Goal: Task Accomplishment & Management: Manage account settings

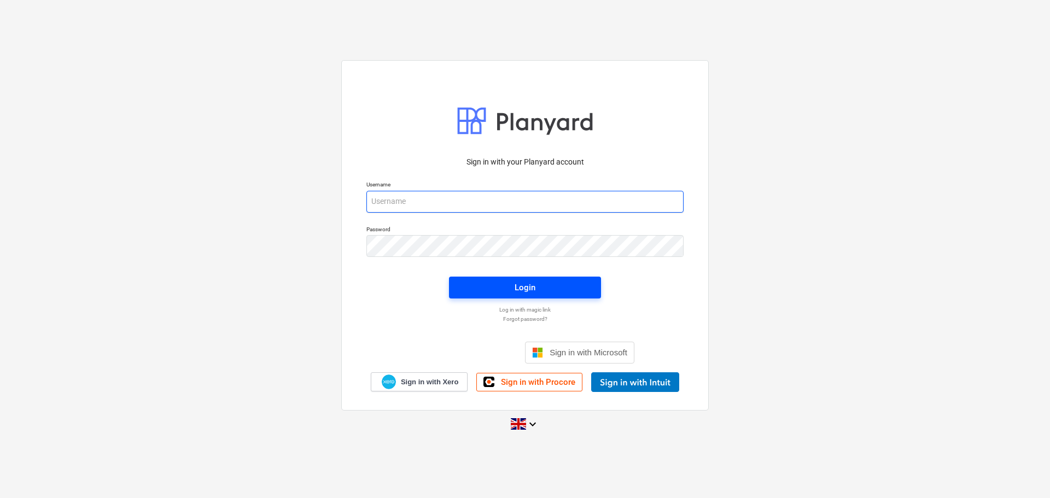
type input "[PERSON_NAME][EMAIL_ADDRESS][PERSON_NAME][DOMAIN_NAME]"
click at [526, 284] on div "Login" at bounding box center [525, 288] width 21 height 14
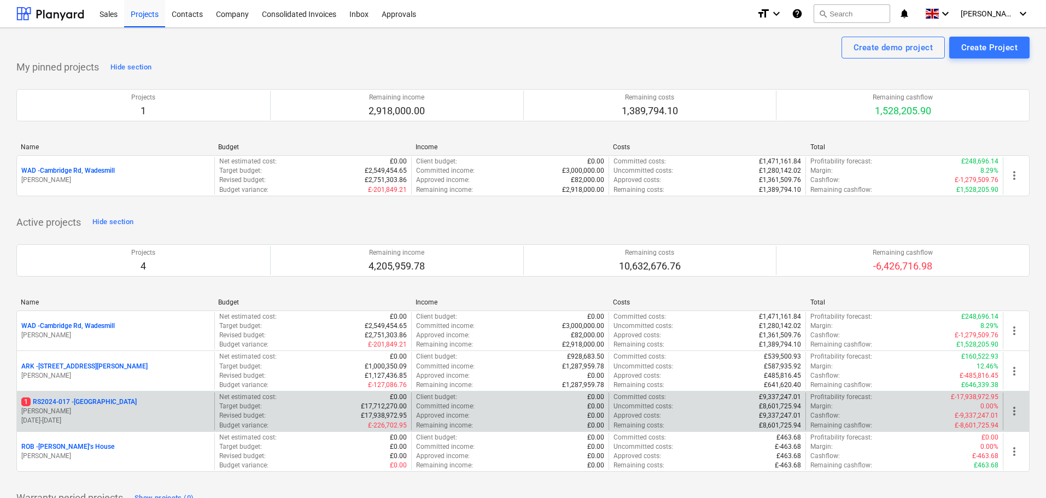
click at [88, 402] on p "1 RS2024-017 - [GEOGRAPHIC_DATA]" at bounding box center [78, 402] width 115 height 9
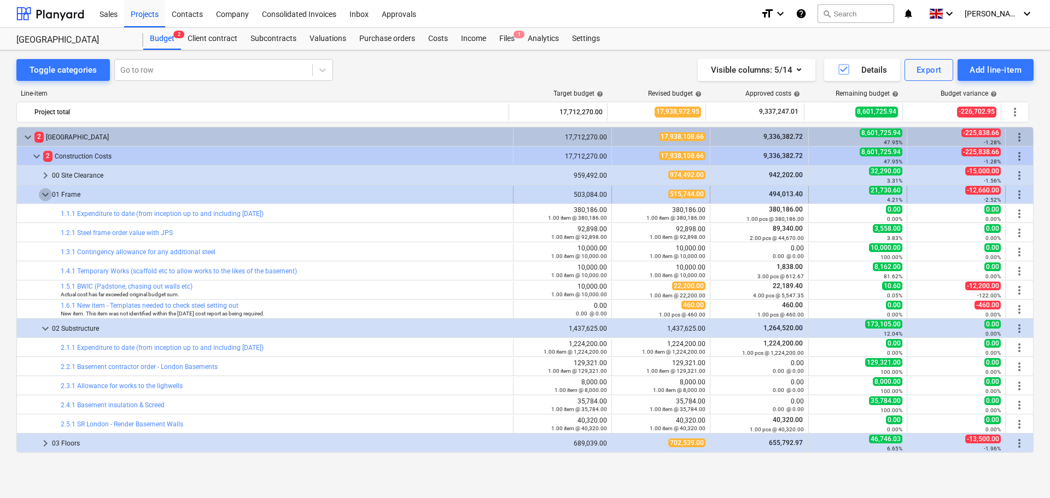
click at [43, 191] on span "keyboard_arrow_down" at bounding box center [45, 194] width 13 height 13
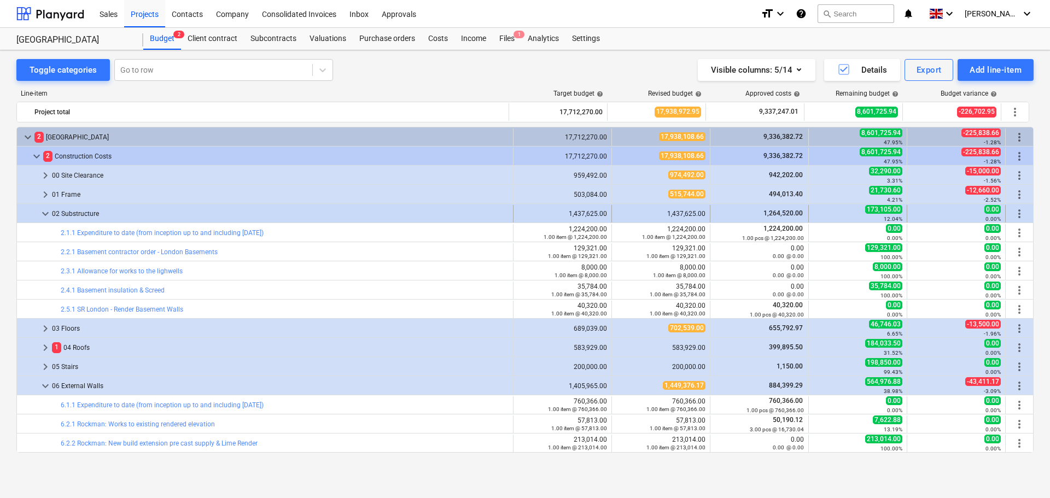
click at [48, 213] on span "keyboard_arrow_down" at bounding box center [45, 213] width 13 height 13
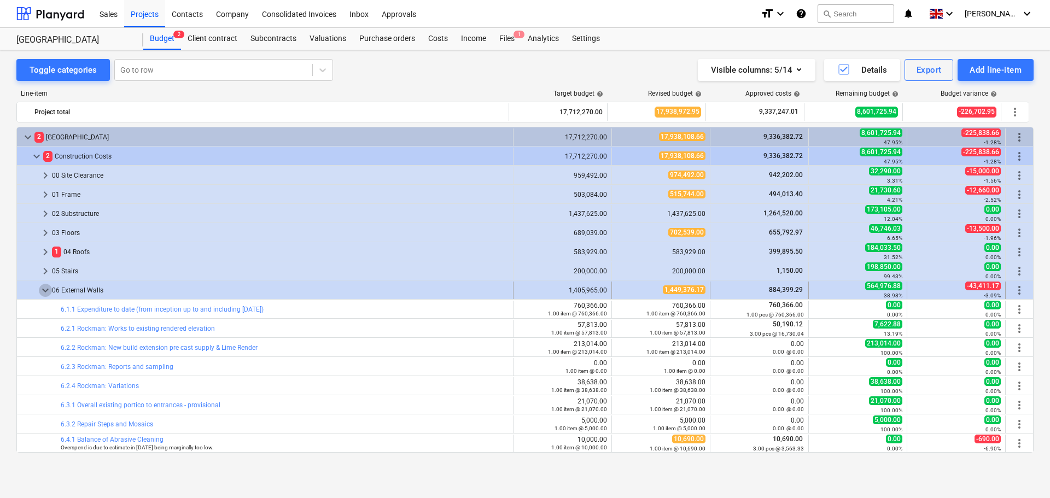
click at [45, 289] on span "keyboard_arrow_down" at bounding box center [45, 290] width 13 height 13
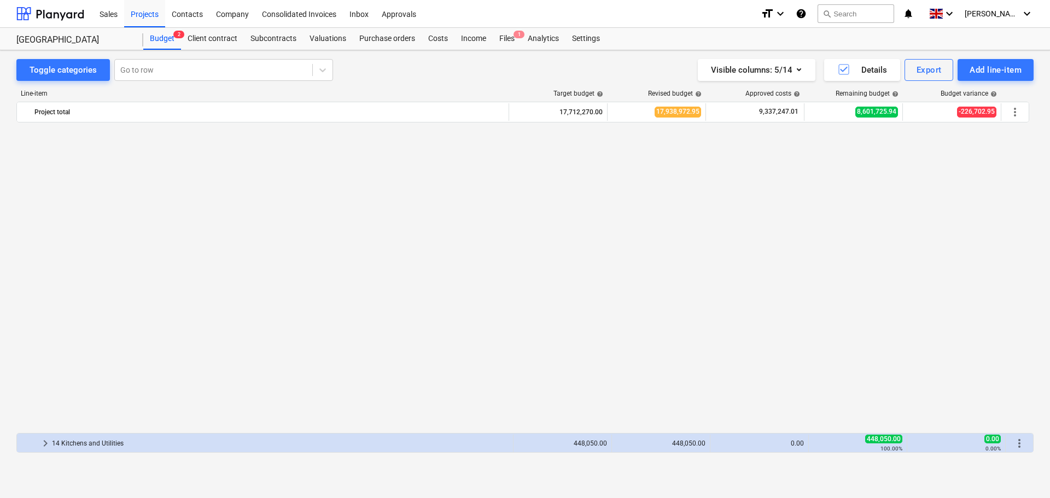
scroll to position [328, 0]
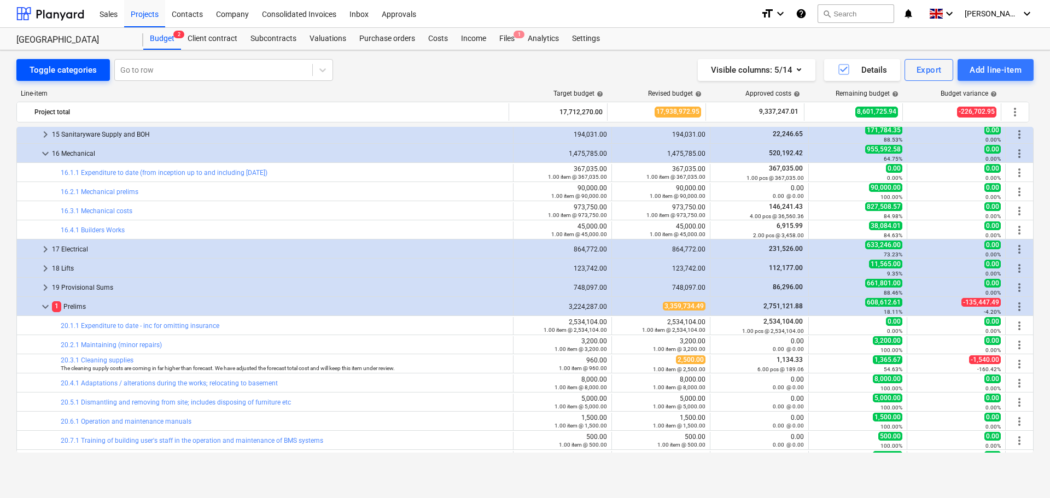
click at [69, 63] on div "Toggle categories" at bounding box center [63, 70] width 67 height 14
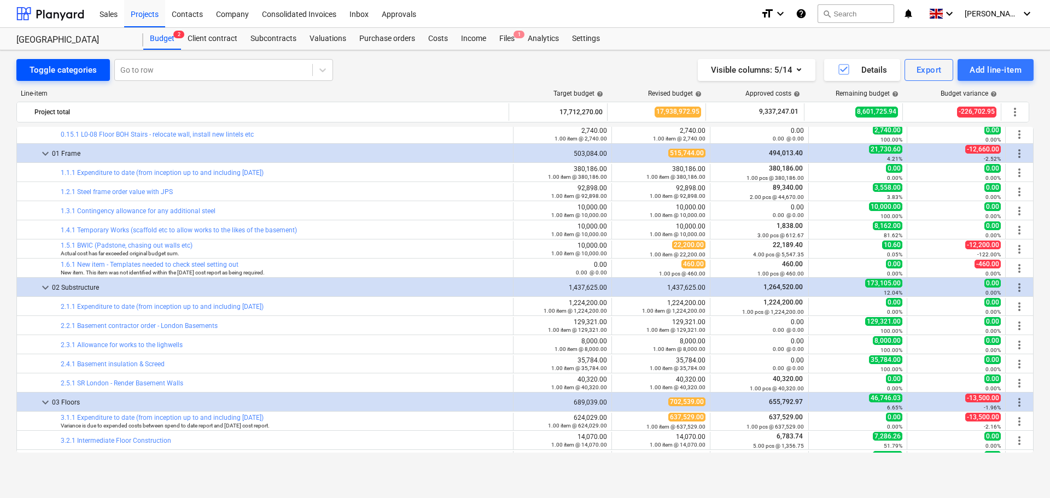
click at [85, 69] on div "Toggle categories" at bounding box center [63, 70] width 67 height 14
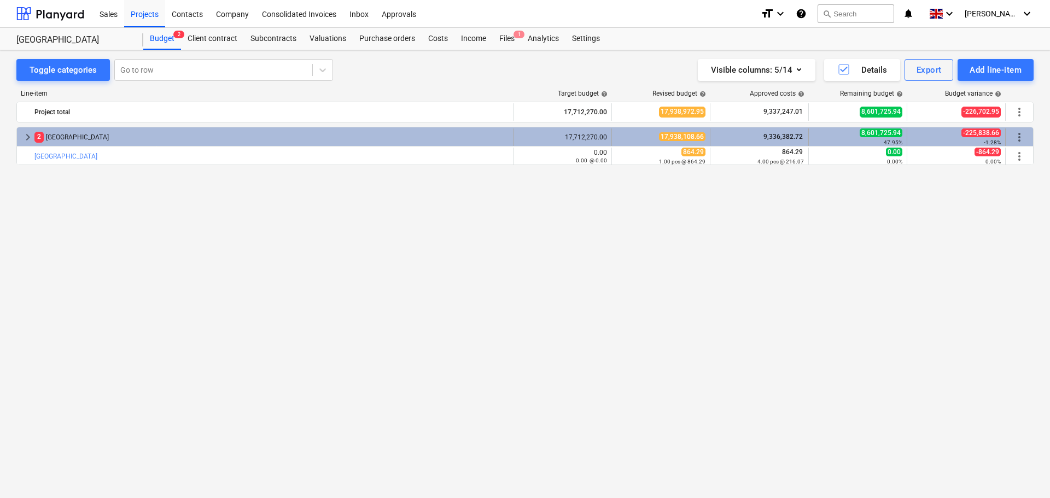
click at [30, 134] on span "keyboard_arrow_right" at bounding box center [27, 137] width 13 height 13
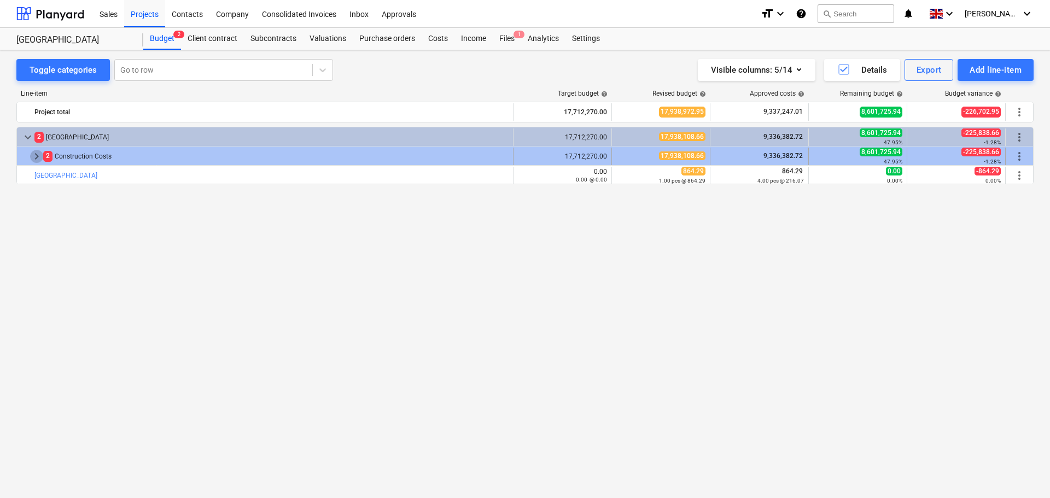
click at [32, 153] on span "keyboard_arrow_right" at bounding box center [36, 156] width 13 height 13
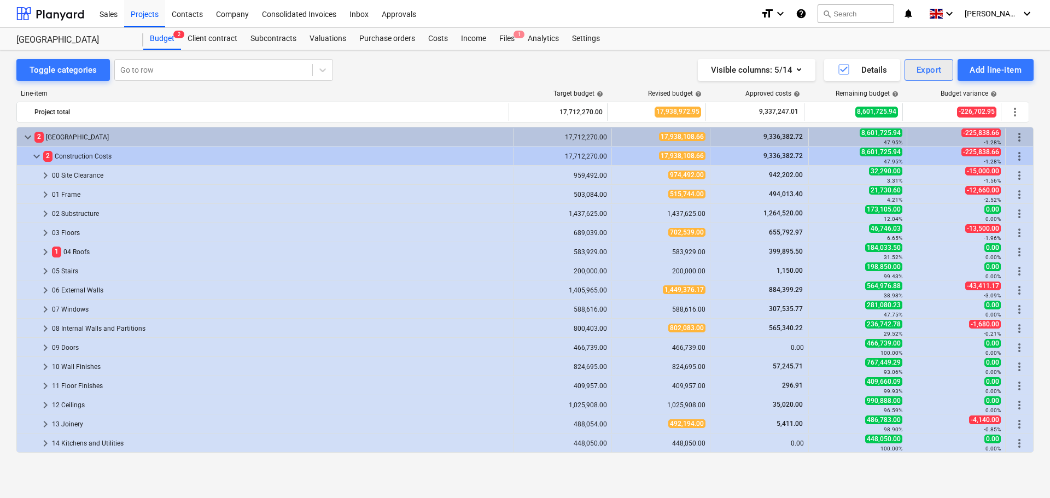
click at [929, 71] on div "Export" at bounding box center [929, 70] width 25 height 14
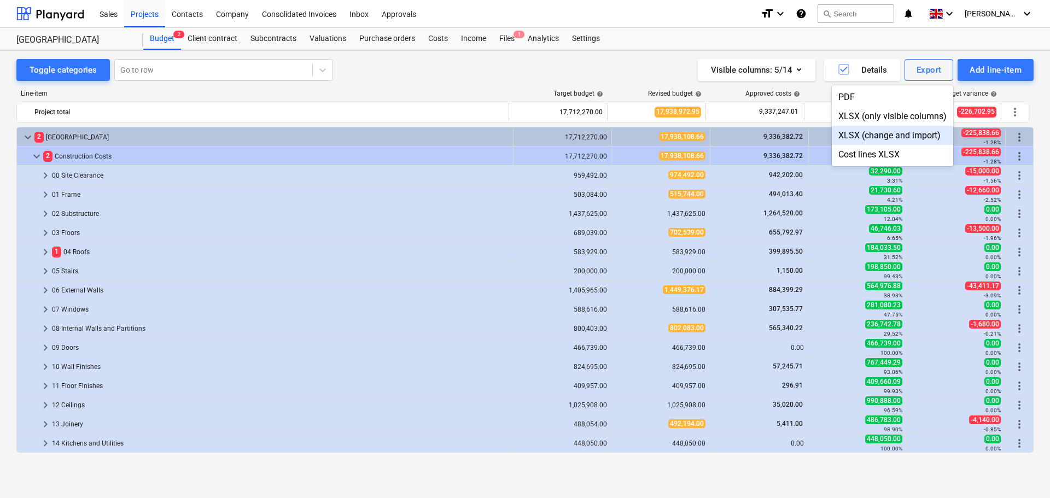
click at [635, 71] on div at bounding box center [525, 249] width 1050 height 498
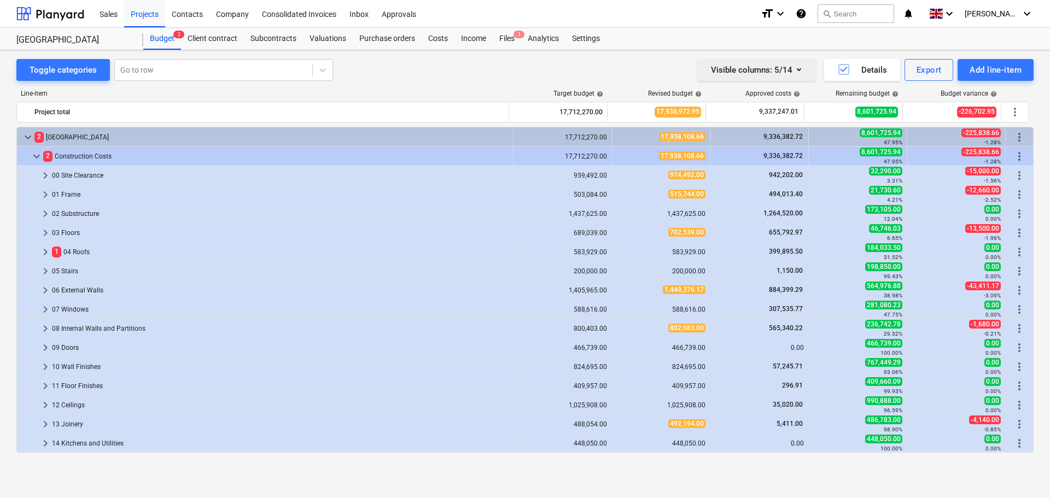
click at [797, 70] on icon "button" at bounding box center [799, 69] width 13 height 13
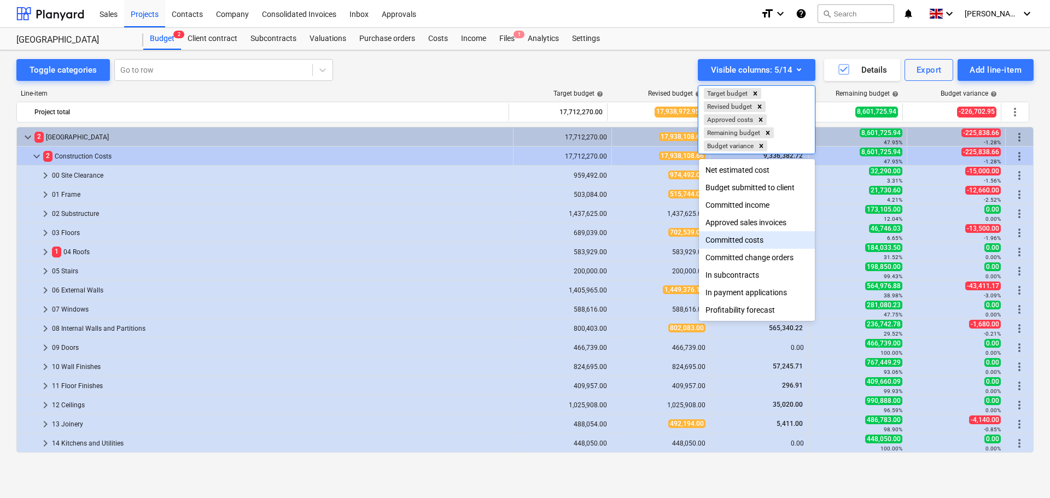
click at [752, 245] on div "Committed costs" at bounding box center [757, 240] width 116 height 18
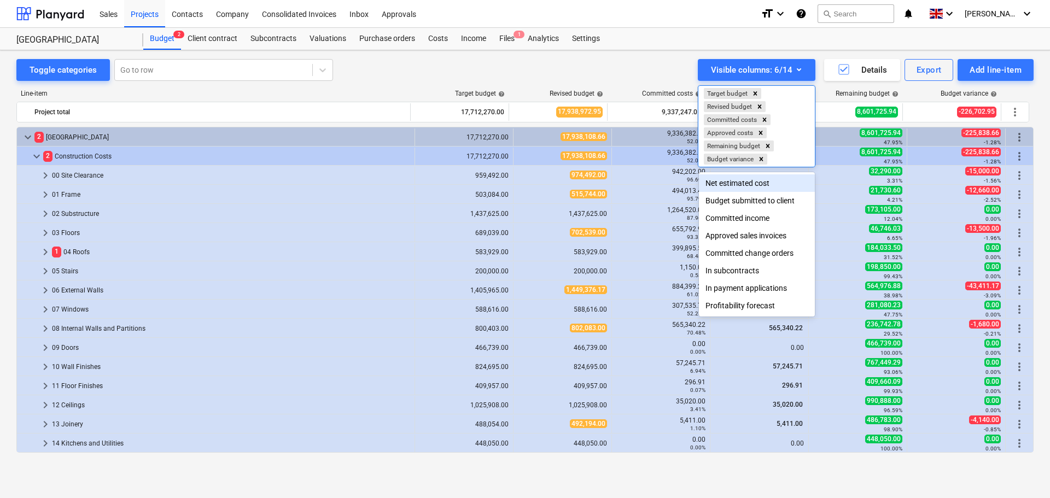
click at [654, 73] on div at bounding box center [525, 249] width 1050 height 498
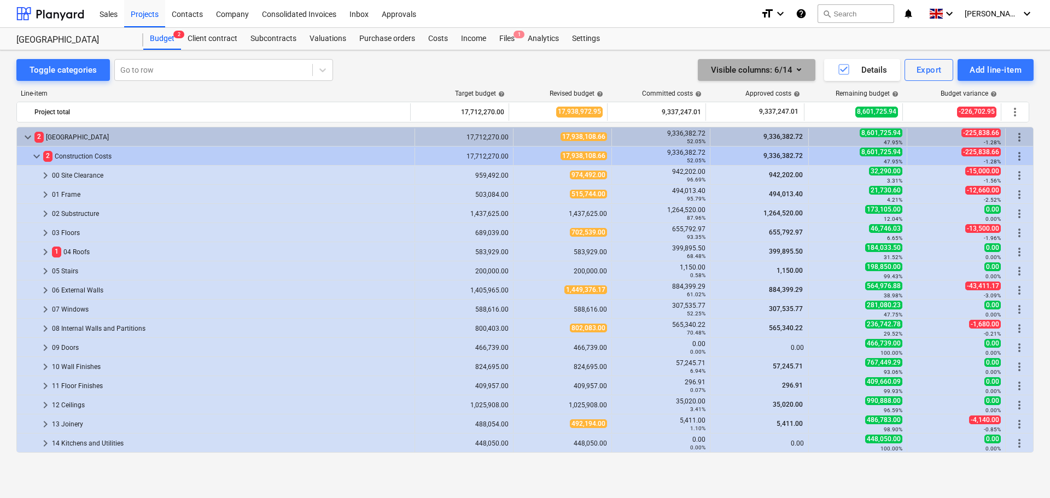
click at [799, 71] on icon "button" at bounding box center [799, 69] width 13 height 13
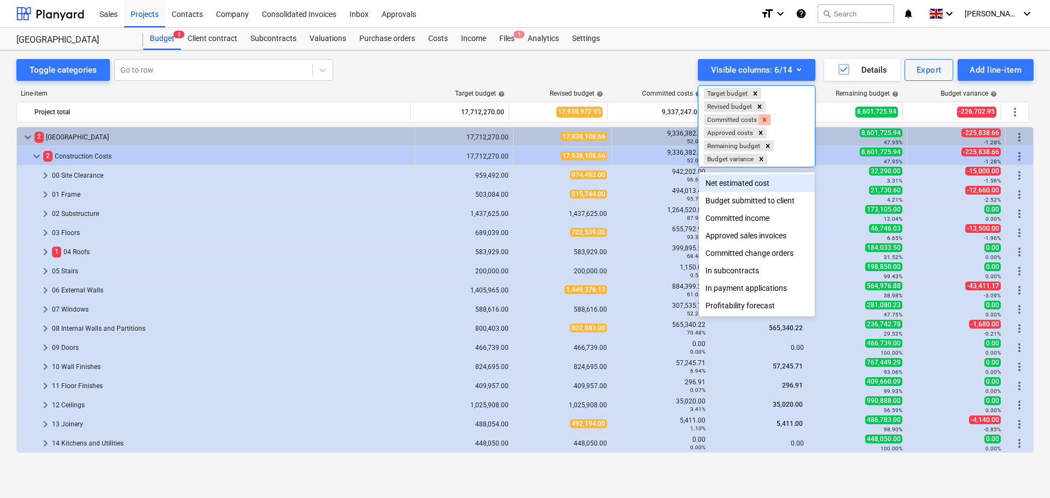
click at [767, 121] on icon "Remove Committed costs" at bounding box center [765, 120] width 4 height 4
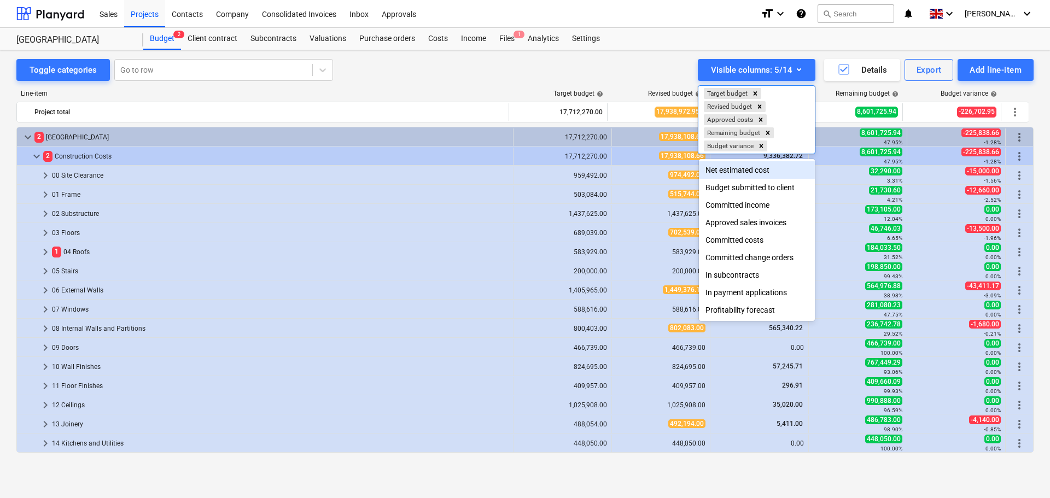
click at [639, 67] on div at bounding box center [525, 249] width 1050 height 498
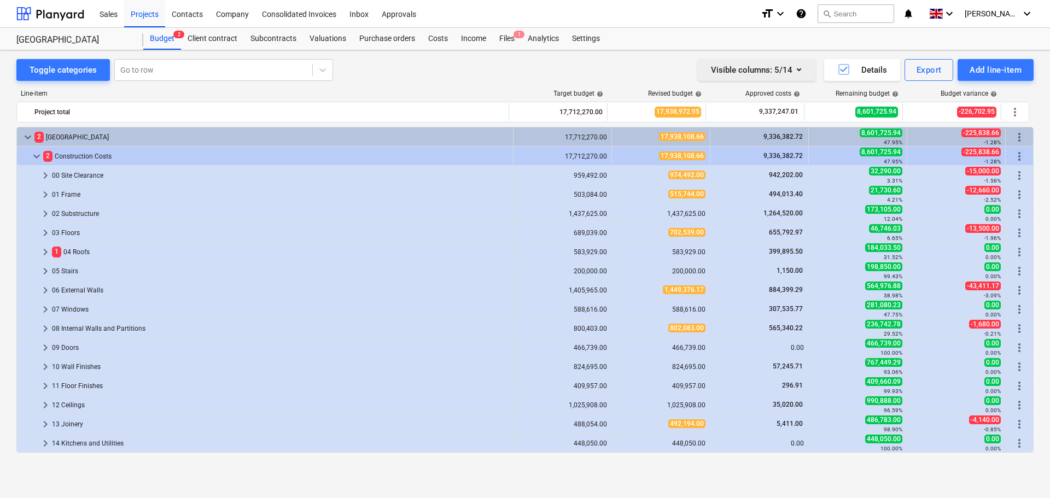
click at [802, 70] on icon "button" at bounding box center [799, 69] width 13 height 13
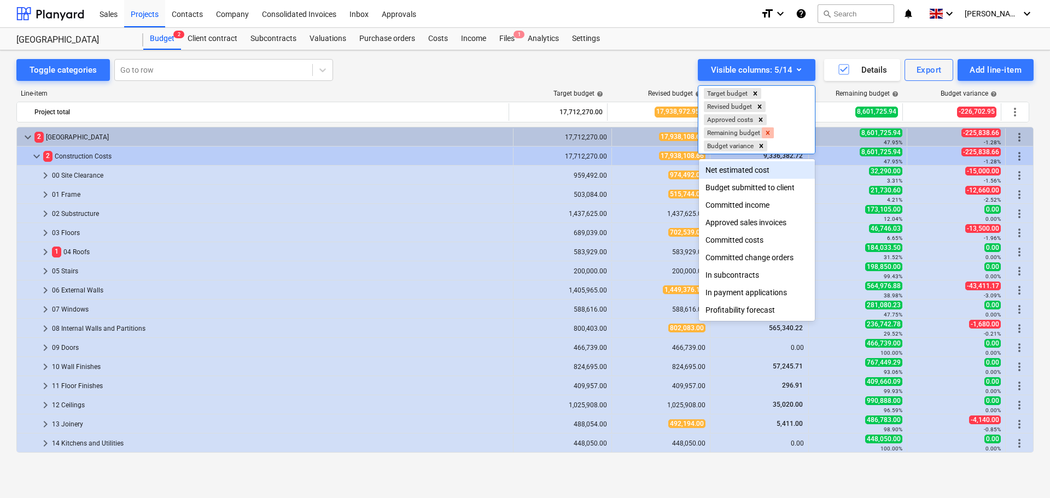
click at [768, 135] on icon "Remove Remaining budget" at bounding box center [768, 133] width 8 height 8
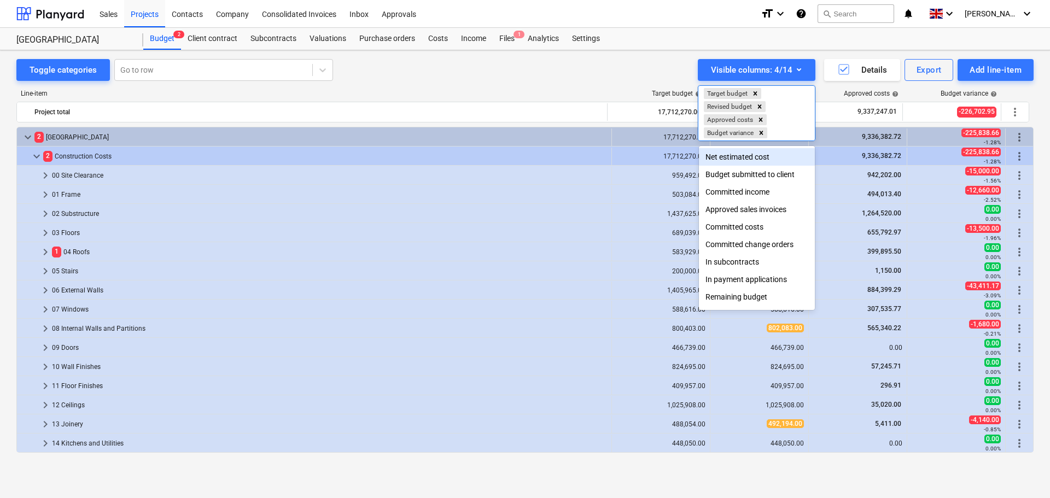
click at [635, 65] on div at bounding box center [525, 249] width 1050 height 498
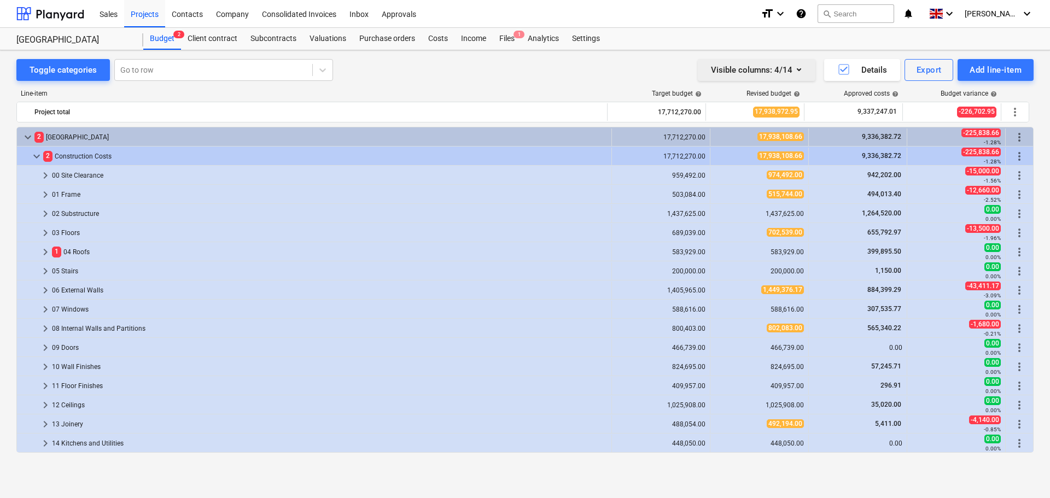
click at [802, 68] on icon "button" at bounding box center [799, 69] width 13 height 13
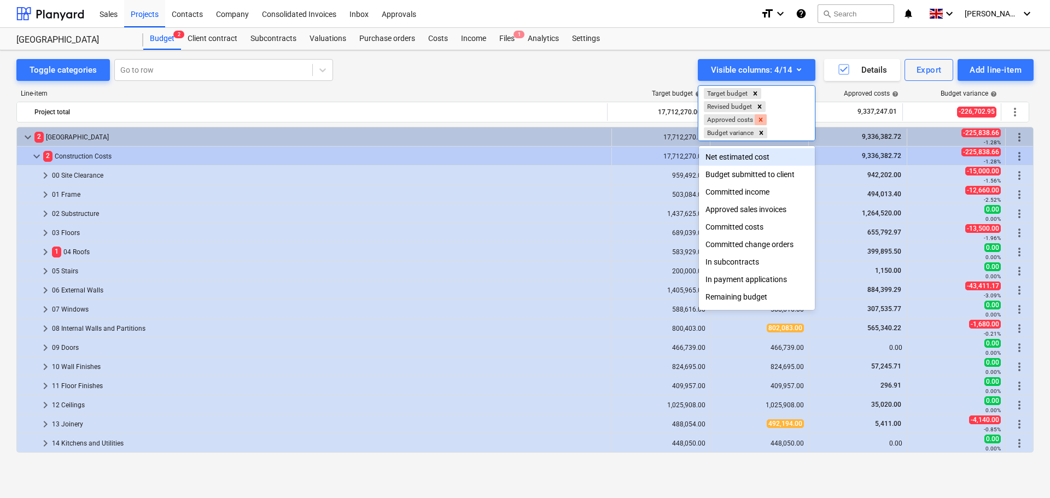
click at [761, 123] on icon "Remove Approved costs" at bounding box center [761, 120] width 8 height 8
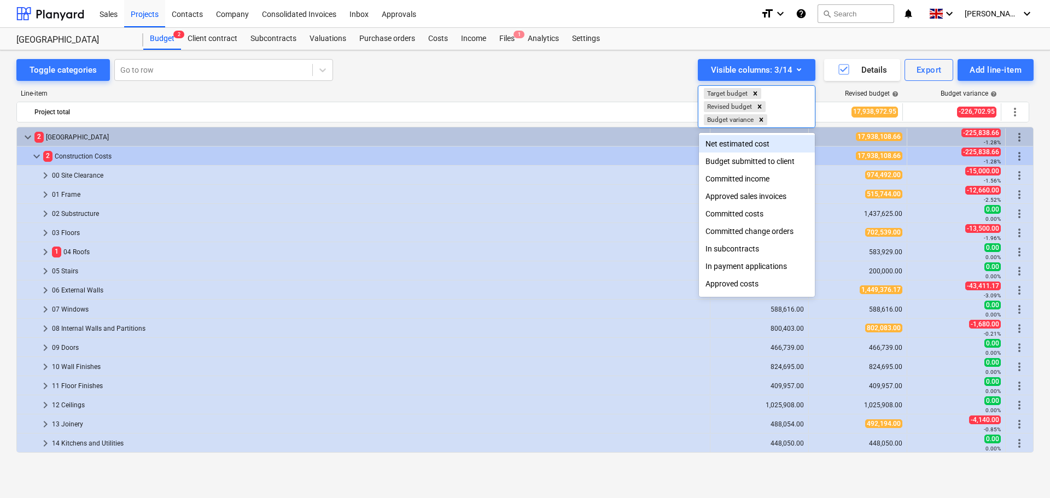
click at [628, 56] on div at bounding box center [525, 249] width 1050 height 498
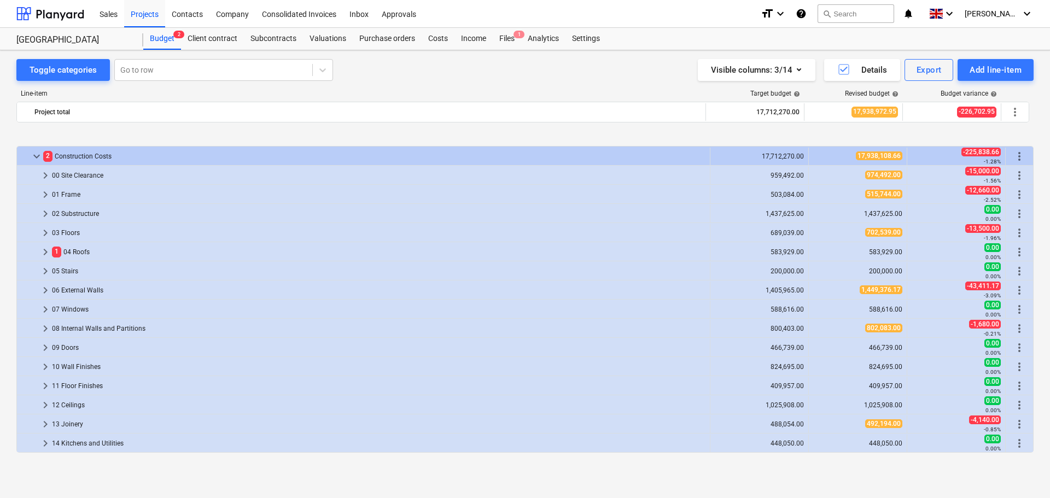
scroll to position [153, 0]
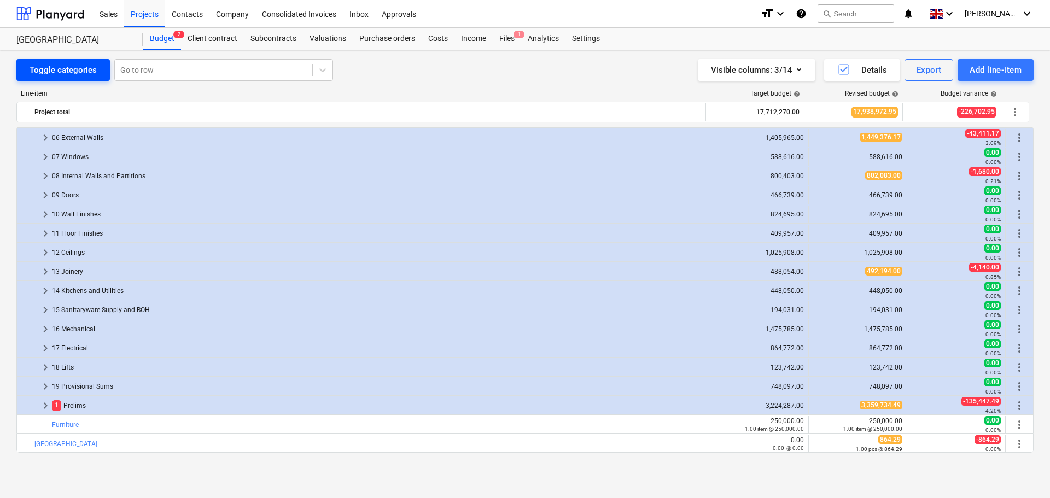
click at [77, 73] on div "Toggle categories" at bounding box center [63, 70] width 67 height 14
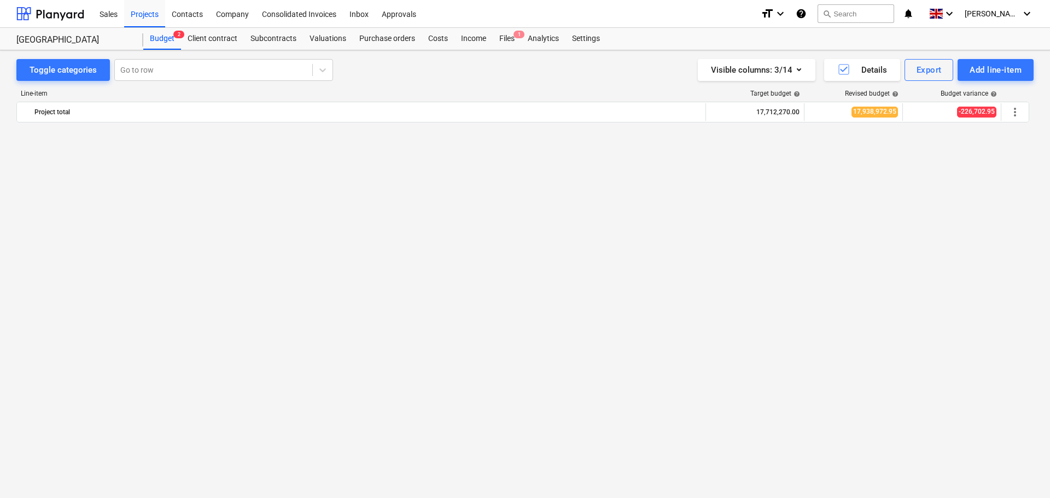
scroll to position [0, 0]
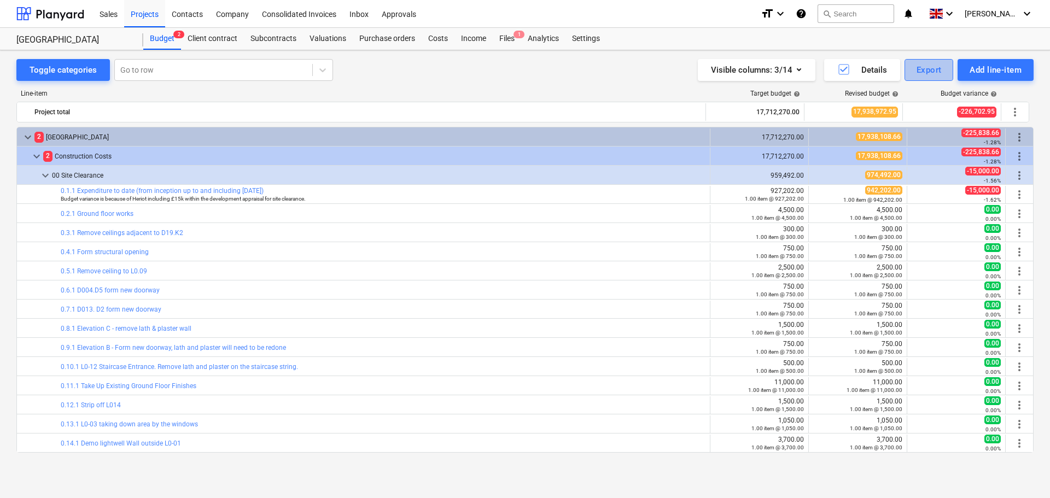
click at [936, 67] on div "Export" at bounding box center [929, 70] width 25 height 14
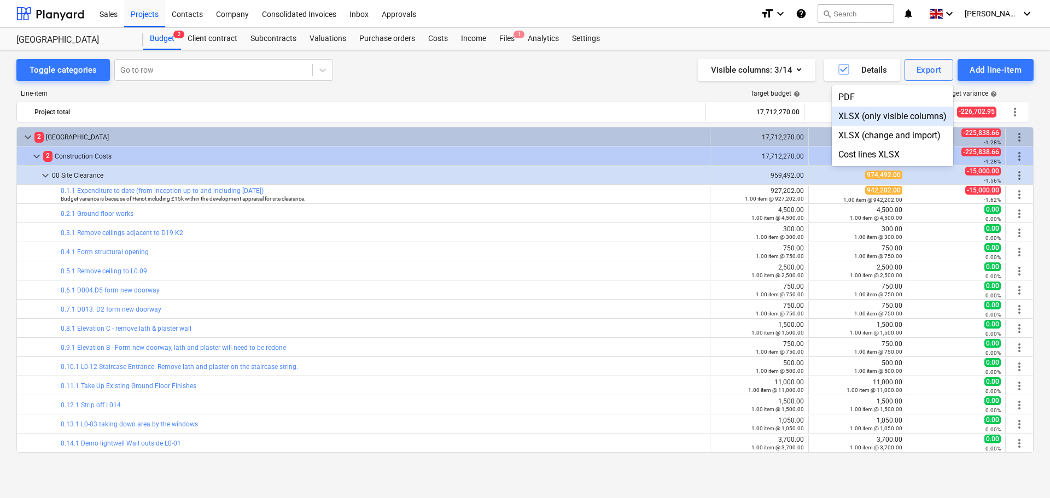
click at [883, 112] on div "XLSX (only visible columns)" at bounding box center [892, 116] width 121 height 19
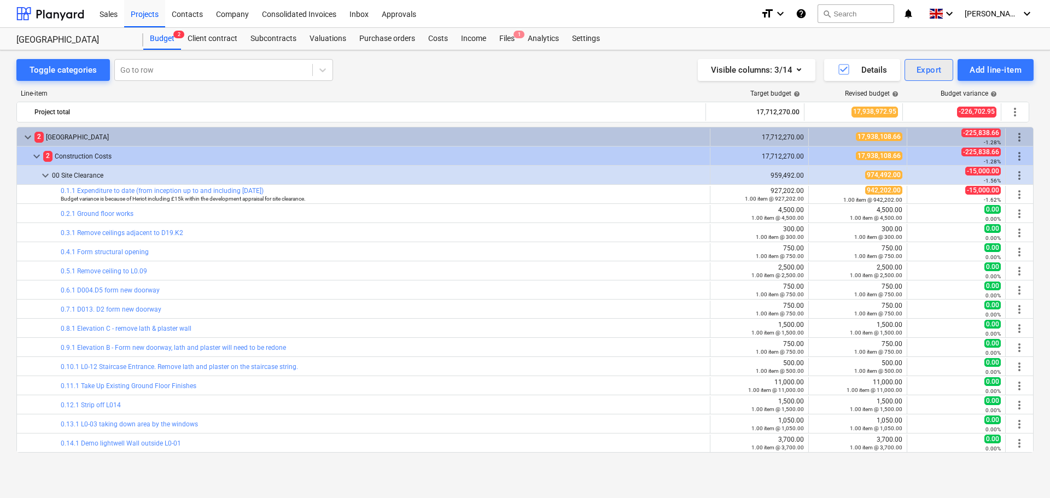
click at [939, 69] on div "Export" at bounding box center [929, 70] width 25 height 14
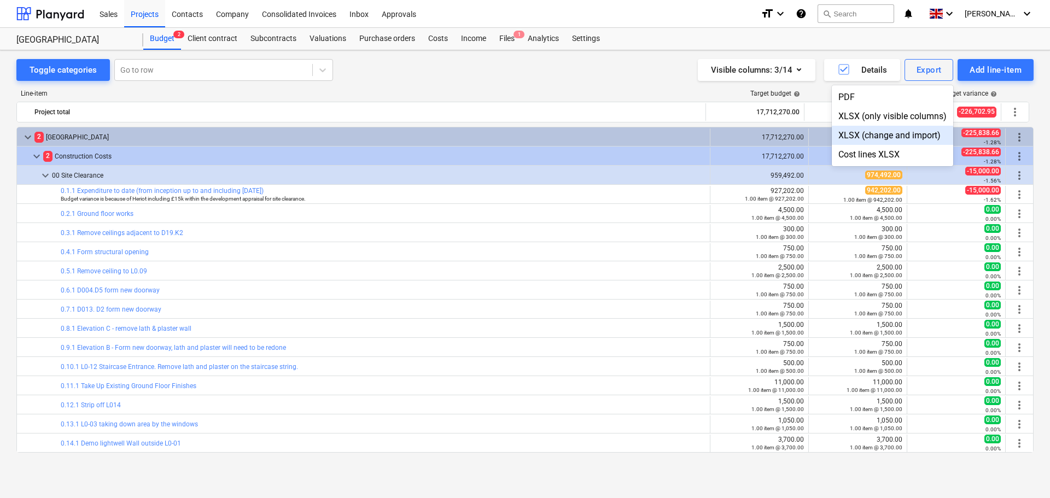
click at [890, 139] on div "XLSX (change and import)" at bounding box center [892, 135] width 121 height 19
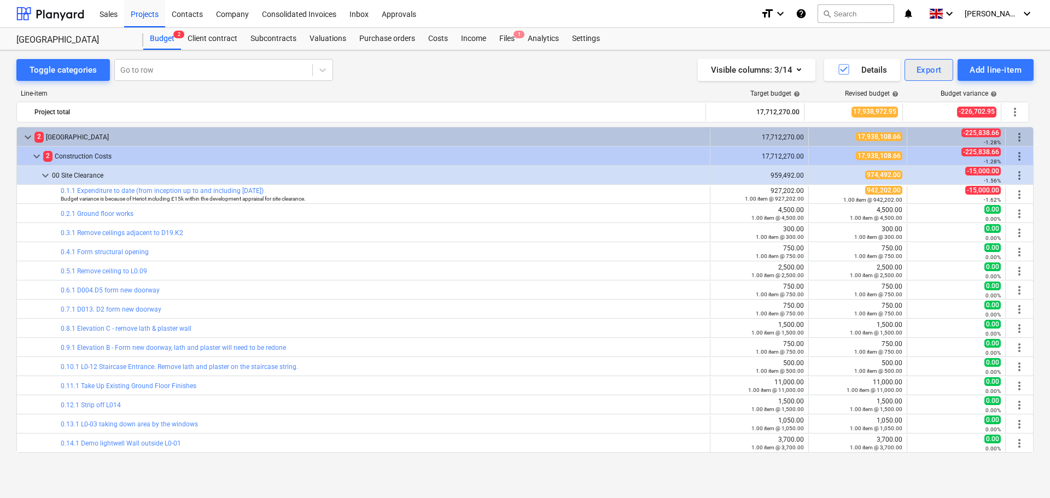
click at [933, 68] on div "Export" at bounding box center [929, 70] width 25 height 14
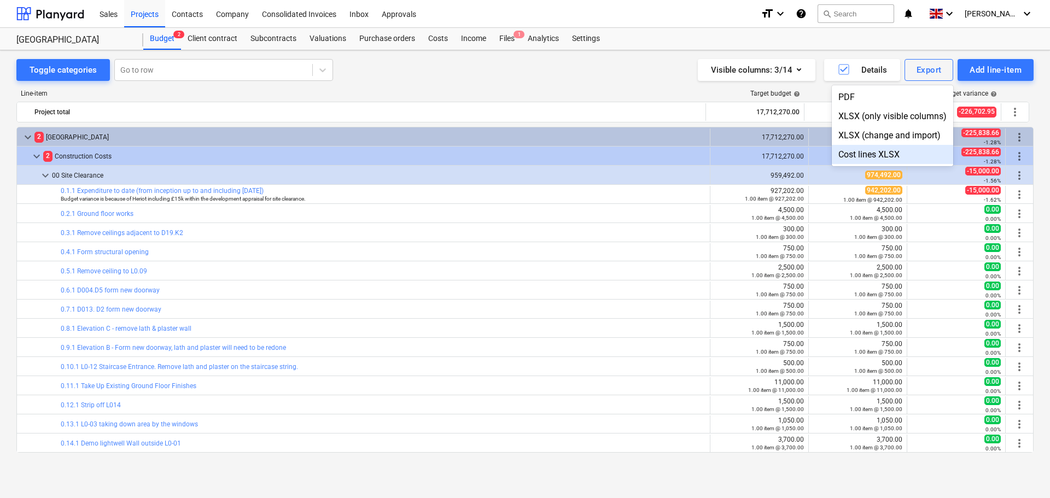
click at [870, 152] on div "Cost lines XLSX" at bounding box center [892, 154] width 121 height 19
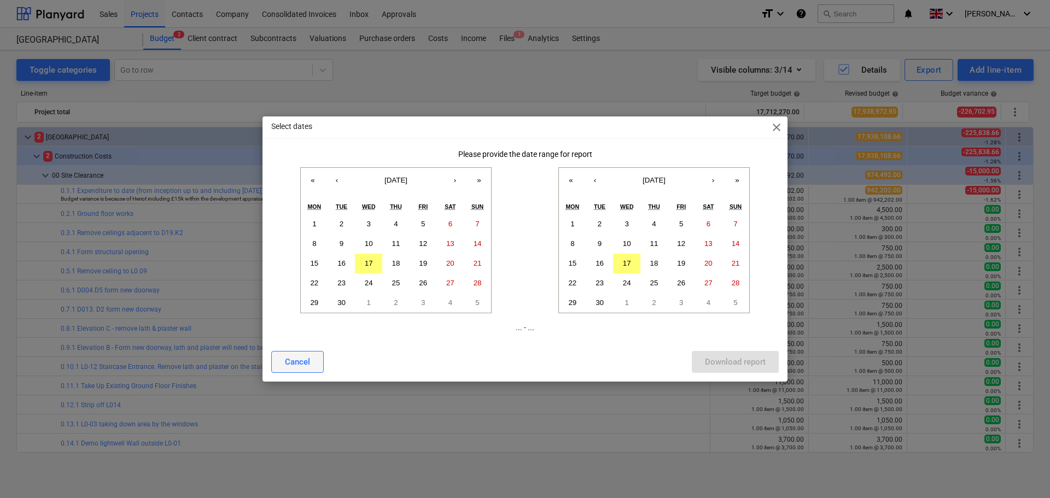
click at [297, 358] on div "Cancel" at bounding box center [297, 362] width 25 height 14
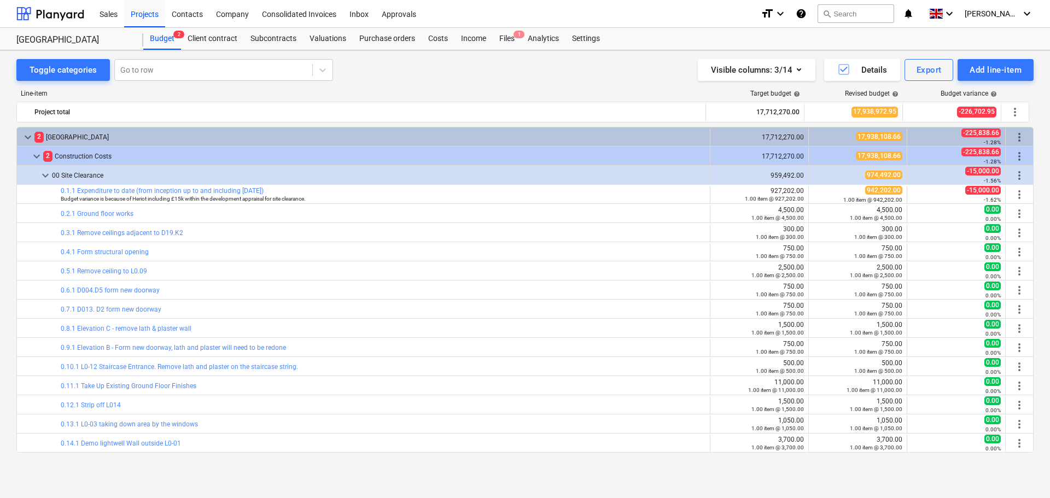
click at [651, 81] on div "Line-item Target budget help Revised budget help Budget variance help Project t…" at bounding box center [524, 273] width 1017 height 385
click at [1000, 73] on div "Add line-item" at bounding box center [996, 70] width 52 height 14
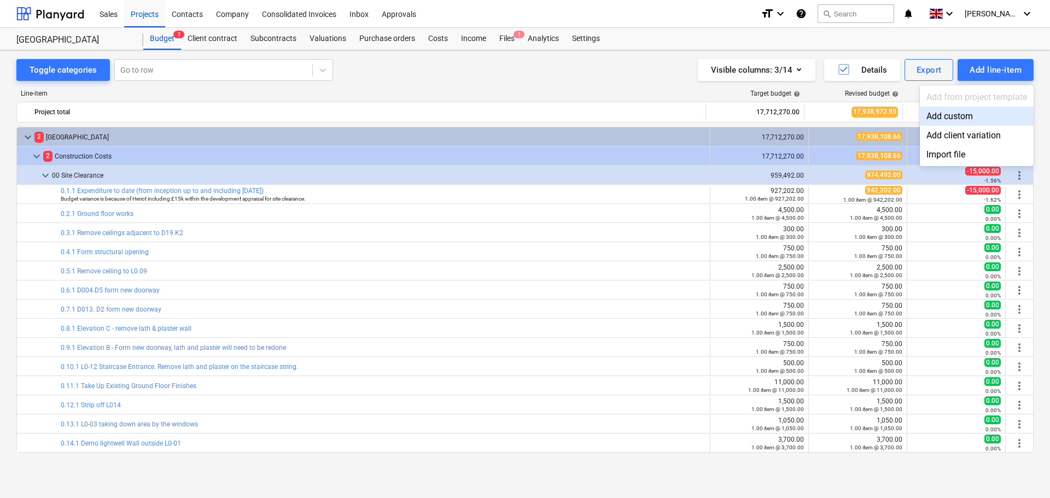
click at [933, 65] on div at bounding box center [525, 249] width 1050 height 498
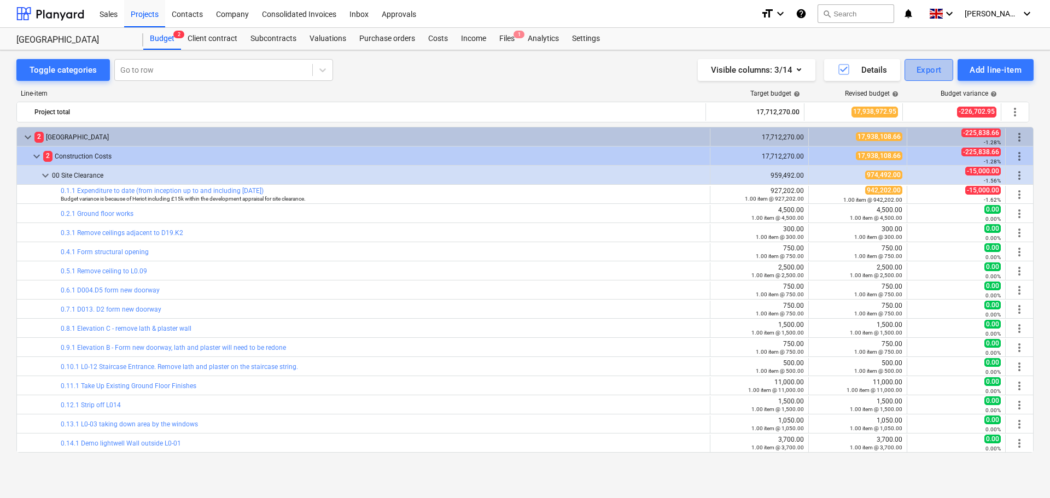
click at [936, 72] on div "Export" at bounding box center [929, 70] width 25 height 14
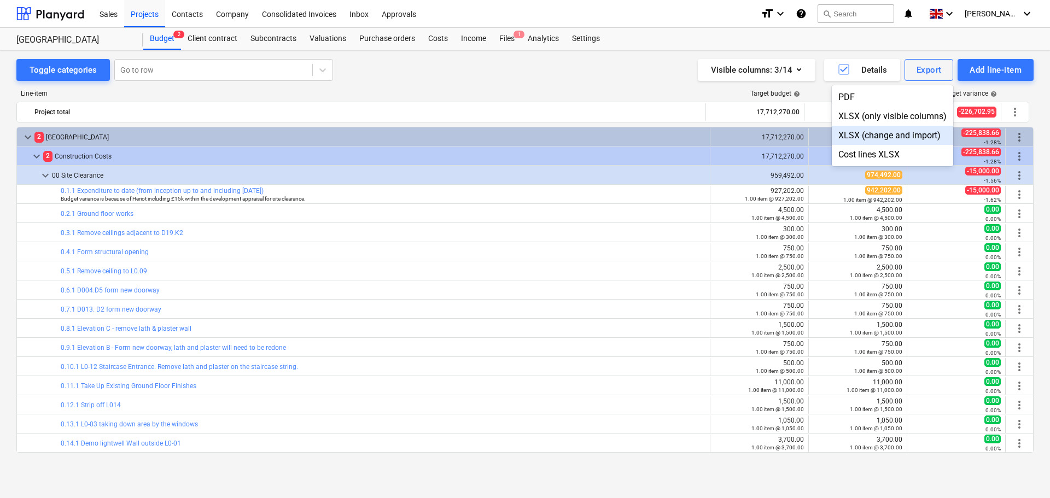
click at [899, 135] on div "XLSX (change and import)" at bounding box center [892, 135] width 121 height 19
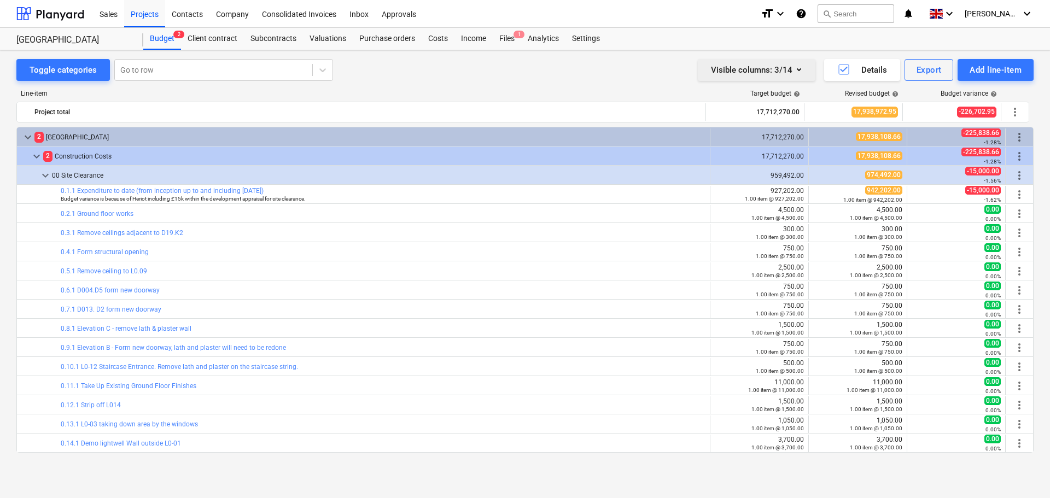
click at [800, 69] on icon "button" at bounding box center [799, 69] width 4 height 3
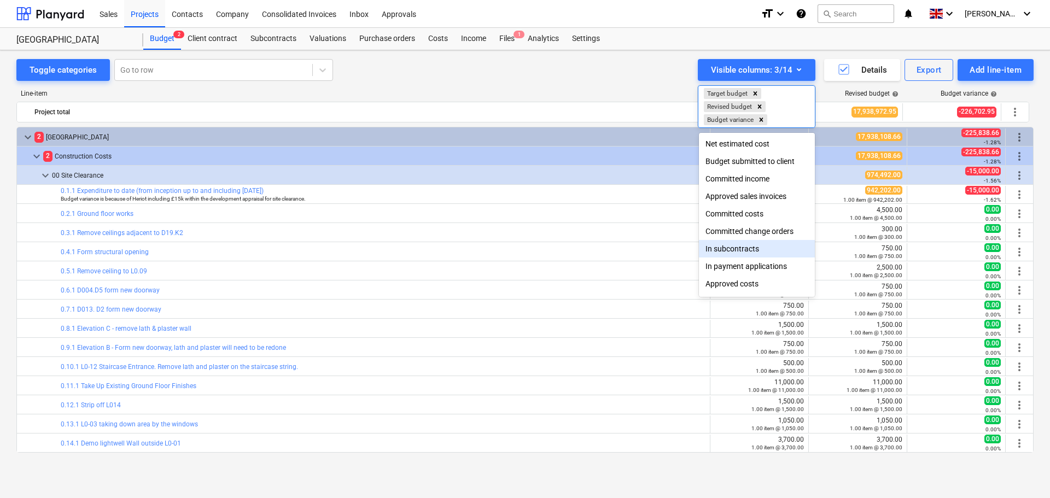
scroll to position [39, 0]
click at [760, 271] on div "Remaining budget" at bounding box center [757, 269] width 116 height 18
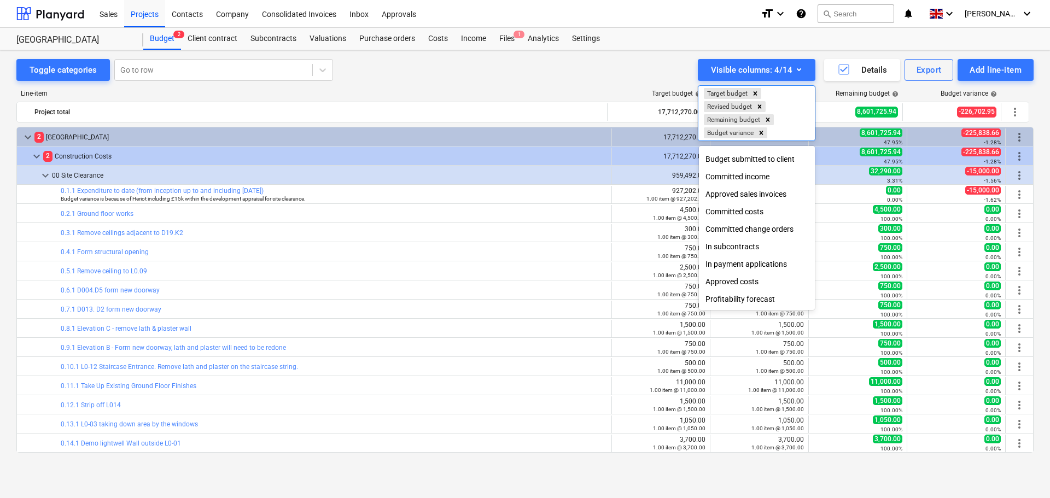
click at [613, 70] on div at bounding box center [525, 249] width 1050 height 498
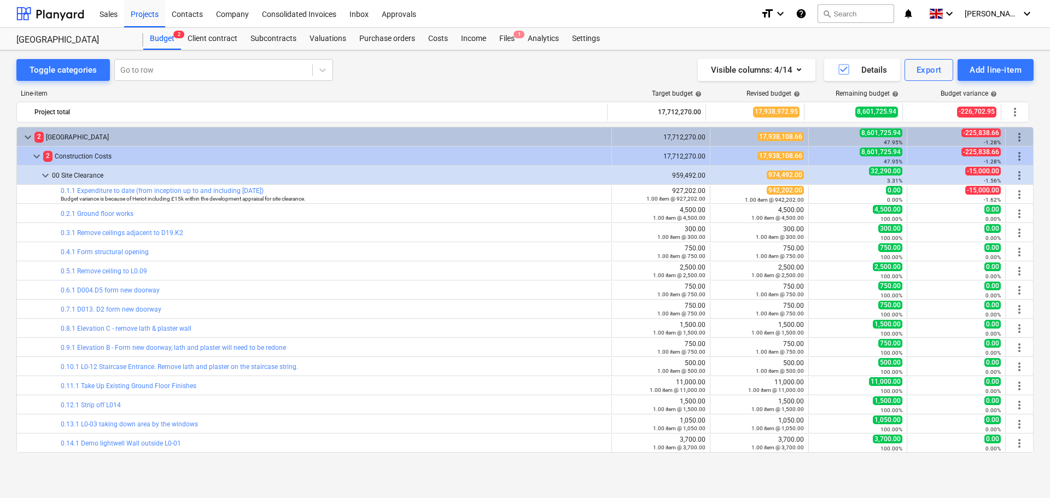
click at [612, 70] on div "Visible columns : 4/14 Details Export Add line-item" at bounding box center [775, 70] width 516 height 22
click at [921, 69] on div "Export" at bounding box center [929, 70] width 25 height 14
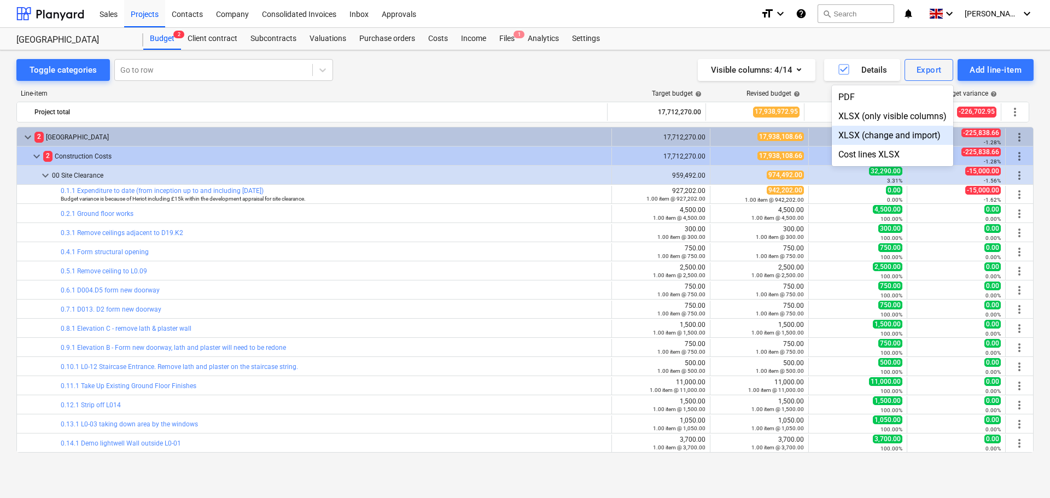
click at [883, 136] on div "XLSX (change and import)" at bounding box center [892, 135] width 121 height 19
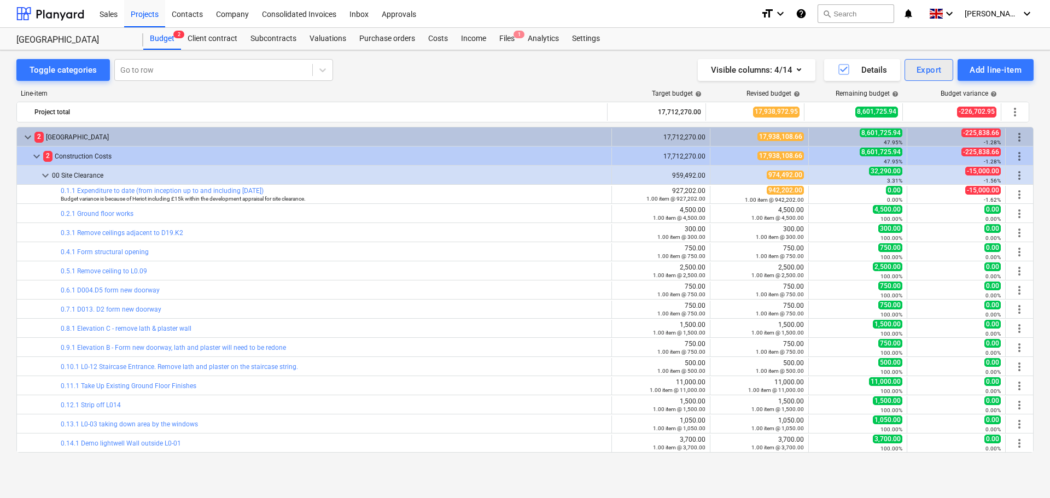
click at [936, 68] on div "Export" at bounding box center [929, 70] width 25 height 14
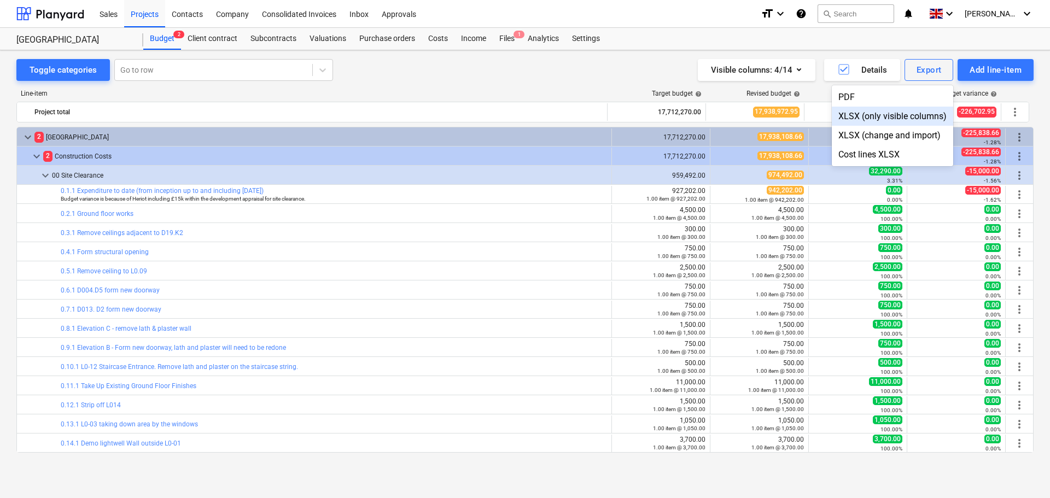
click at [904, 116] on div "XLSX (only visible columns)" at bounding box center [892, 116] width 121 height 19
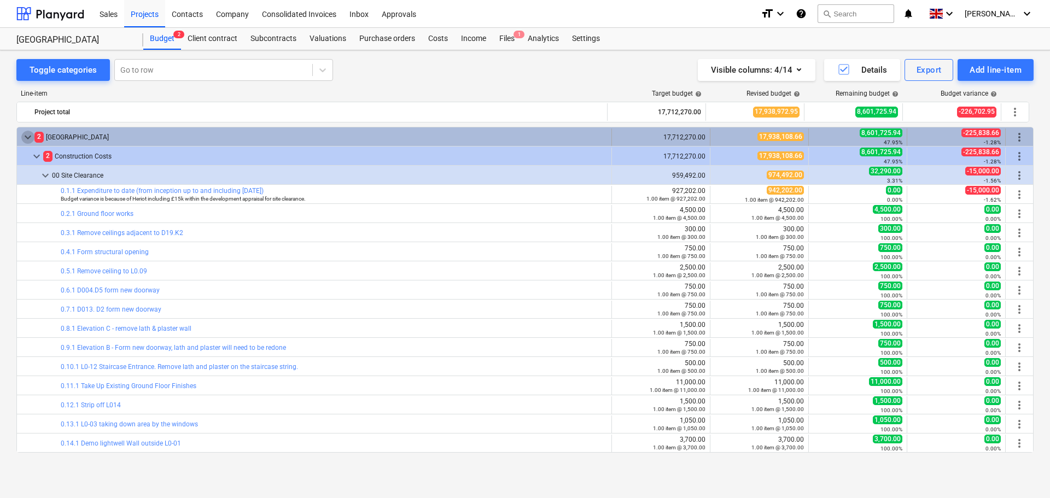
click at [24, 136] on span "keyboard_arrow_down" at bounding box center [27, 137] width 13 height 13
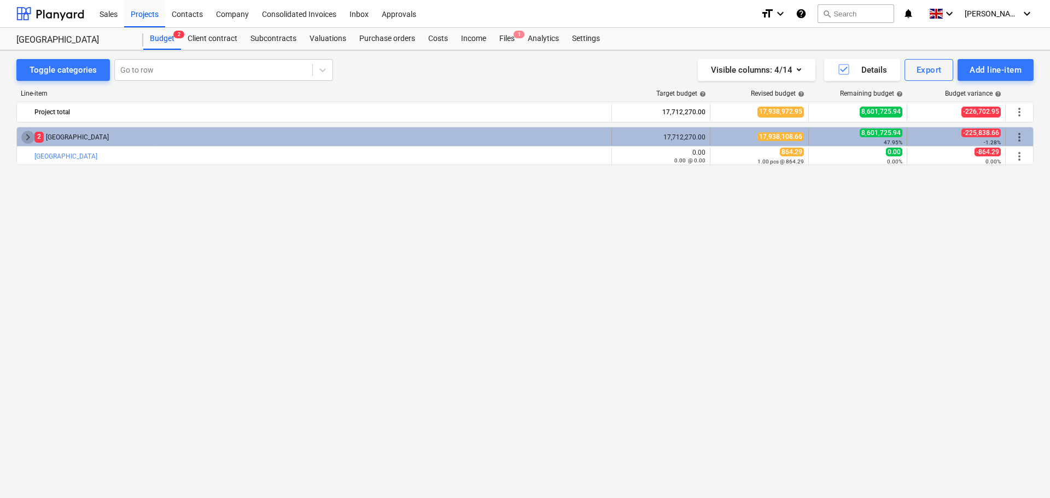
click at [29, 138] on span "keyboard_arrow_right" at bounding box center [27, 137] width 13 height 13
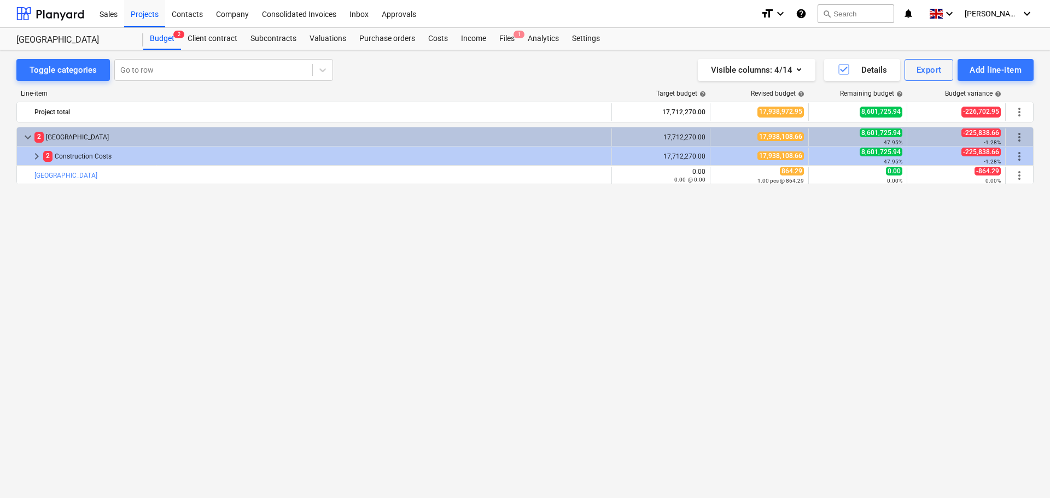
click at [796, 243] on div "keyboard_arrow_down 2 [GEOGRAPHIC_DATA] 17,712,270.00 17,938,108.66 8,601,725.9…" at bounding box center [524, 290] width 1017 height 326
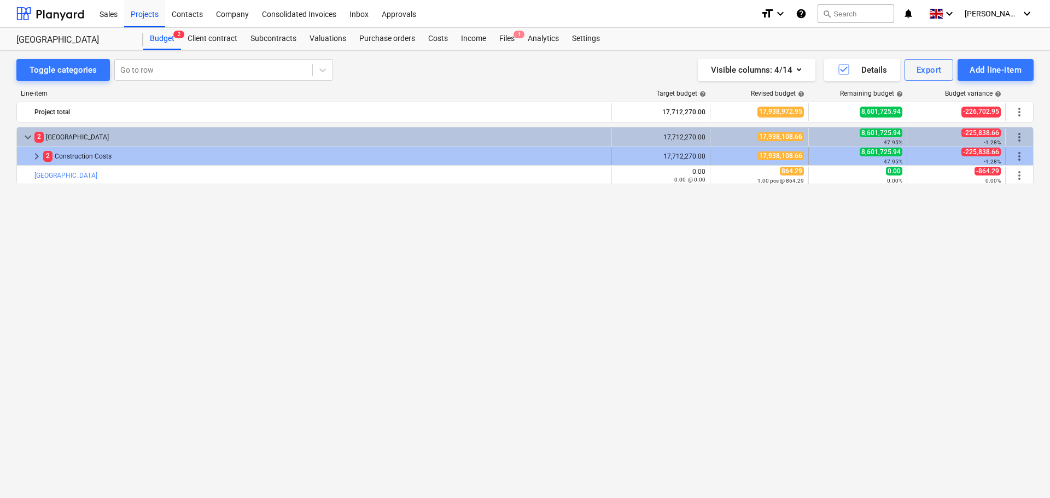
click at [34, 157] on span "keyboard_arrow_right" at bounding box center [36, 156] width 13 height 13
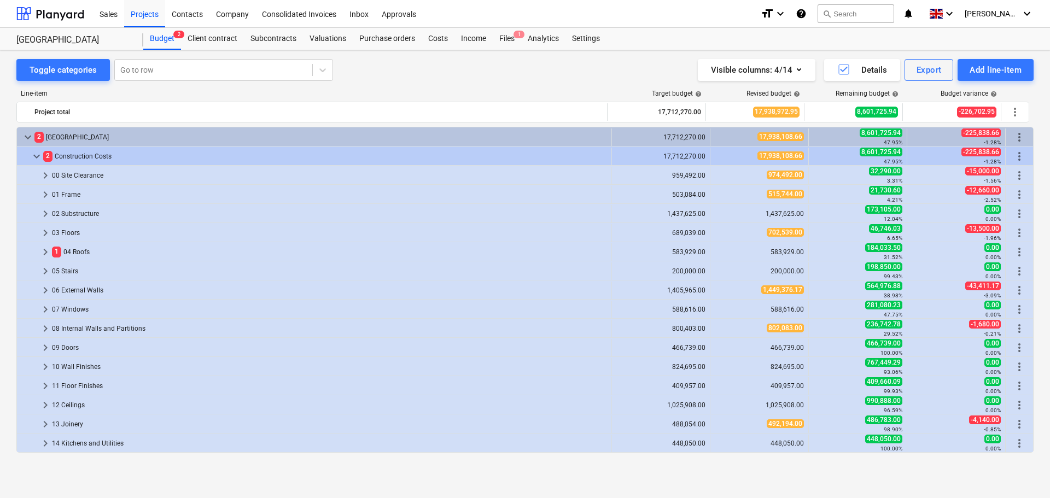
scroll to position [153, 0]
